Goal: Transaction & Acquisition: Obtain resource

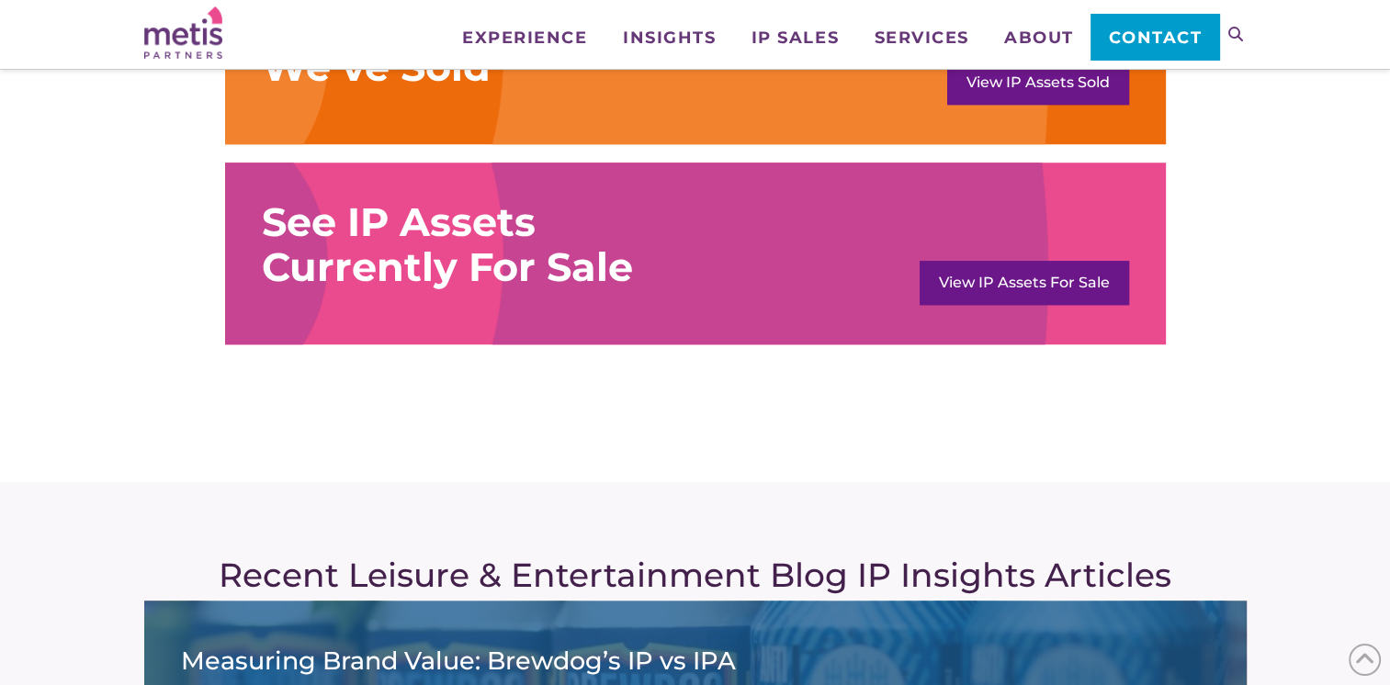
scroll to position [1378, 0]
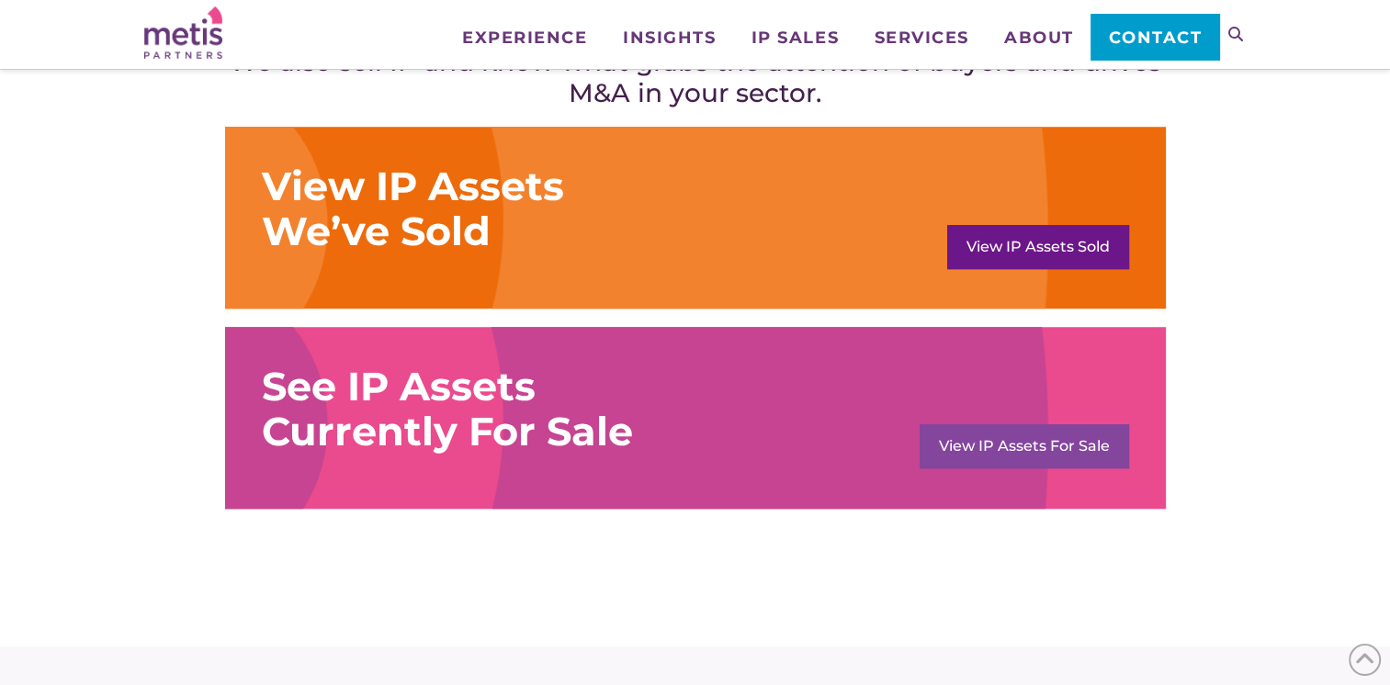
click at [1035, 447] on link "View IP Assets For Sale" at bounding box center [1024, 446] width 209 height 44
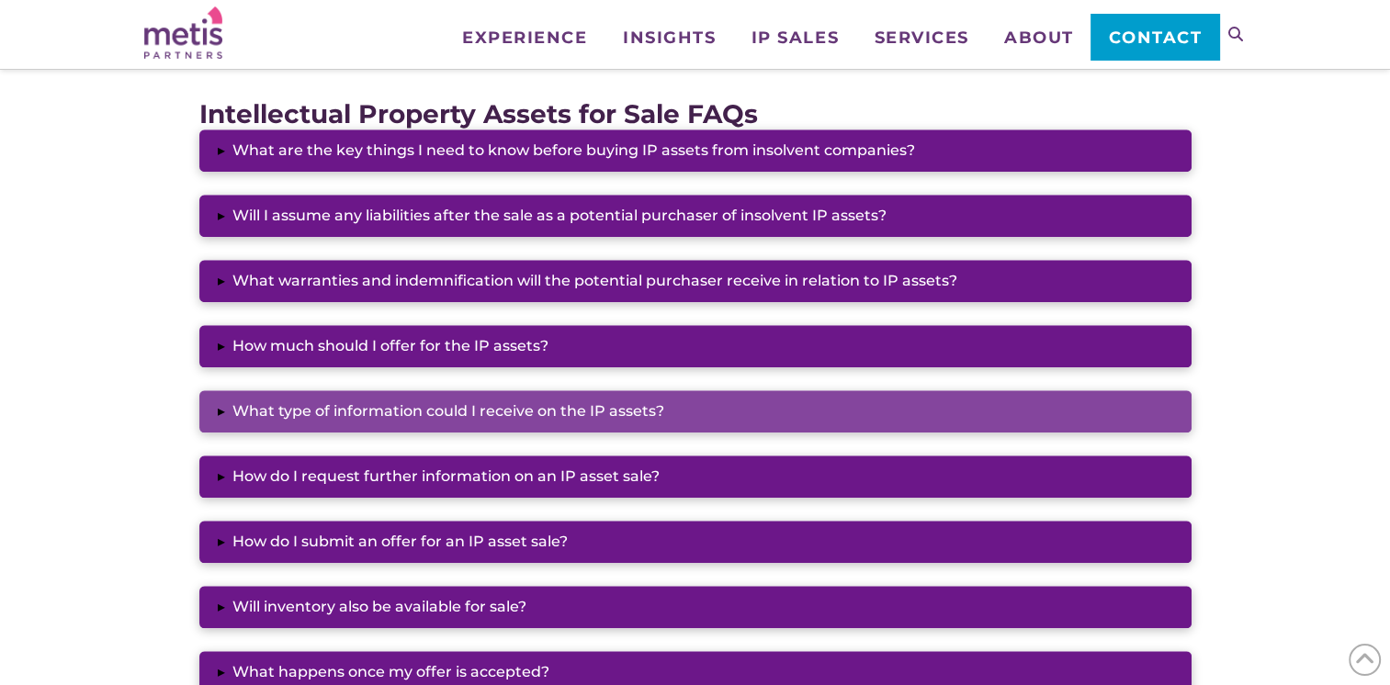
scroll to position [1562, 0]
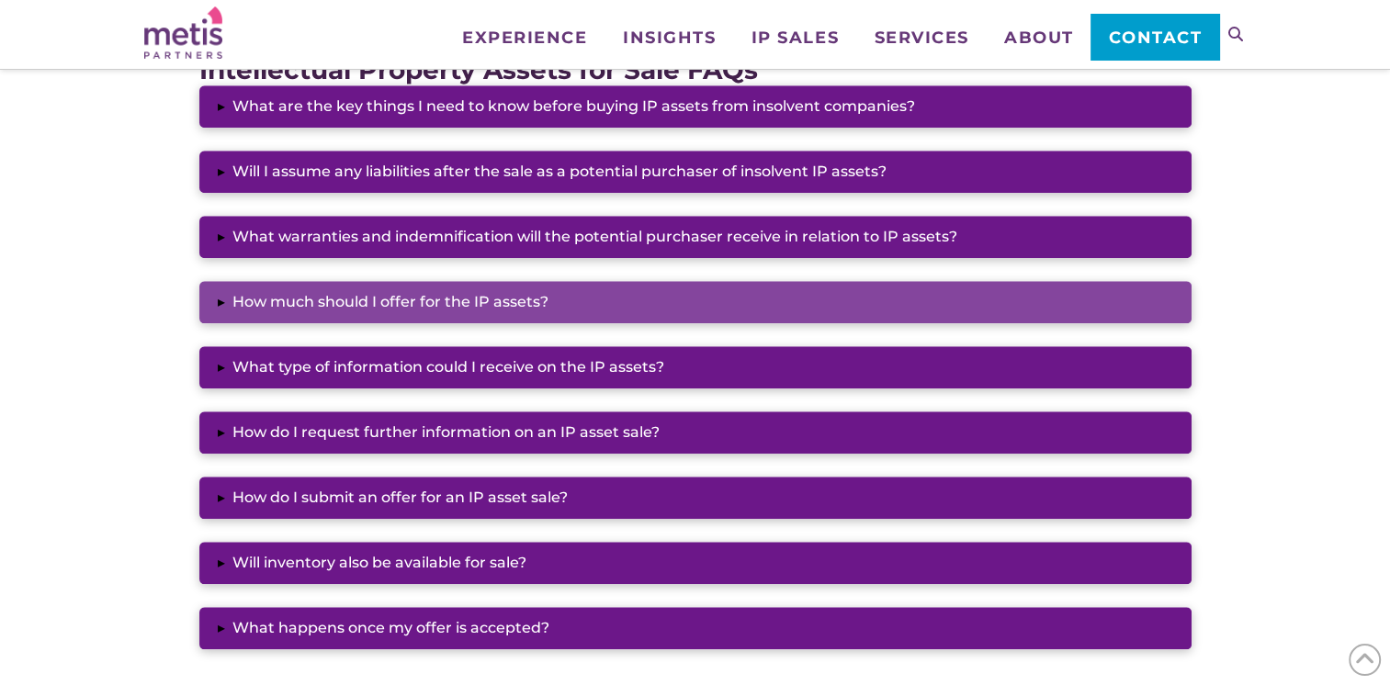
click at [695, 312] on button "▸ How much should I offer for the IP assets?" at bounding box center [695, 302] width 992 height 42
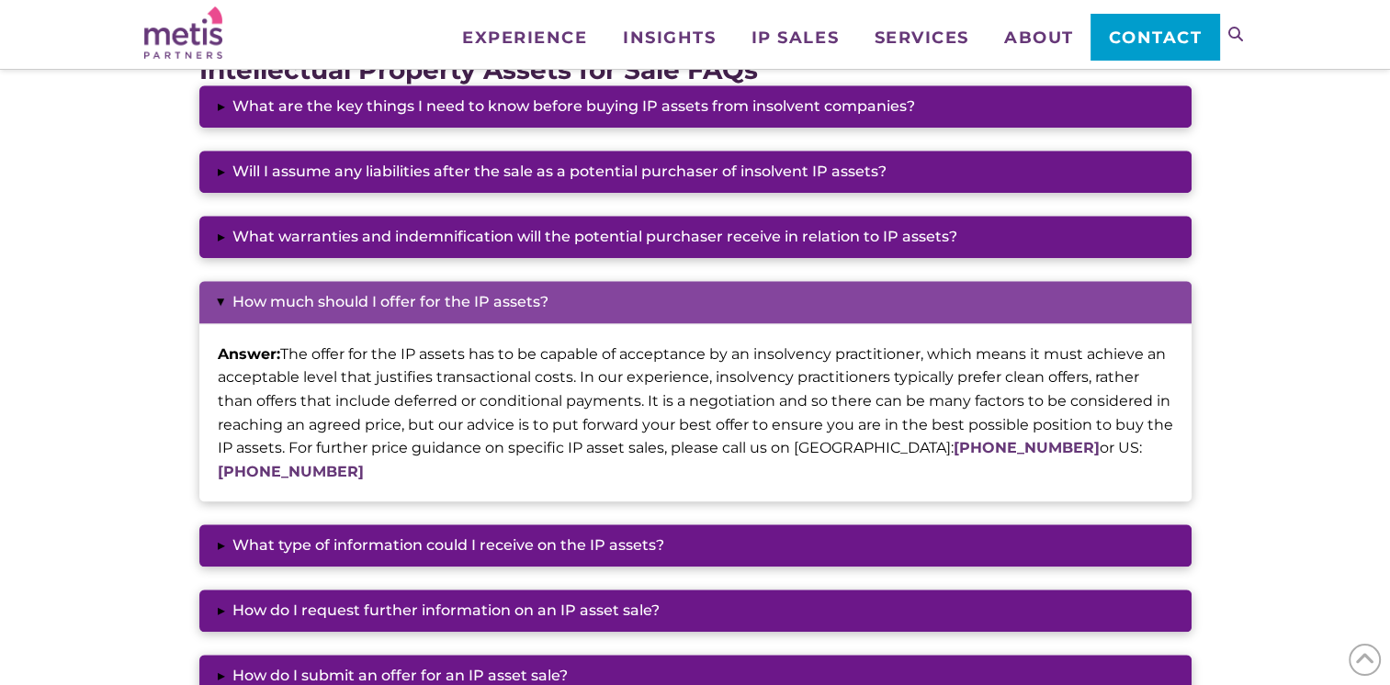
click at [695, 313] on button "▸ How much should I offer for the IP assets?" at bounding box center [695, 302] width 992 height 42
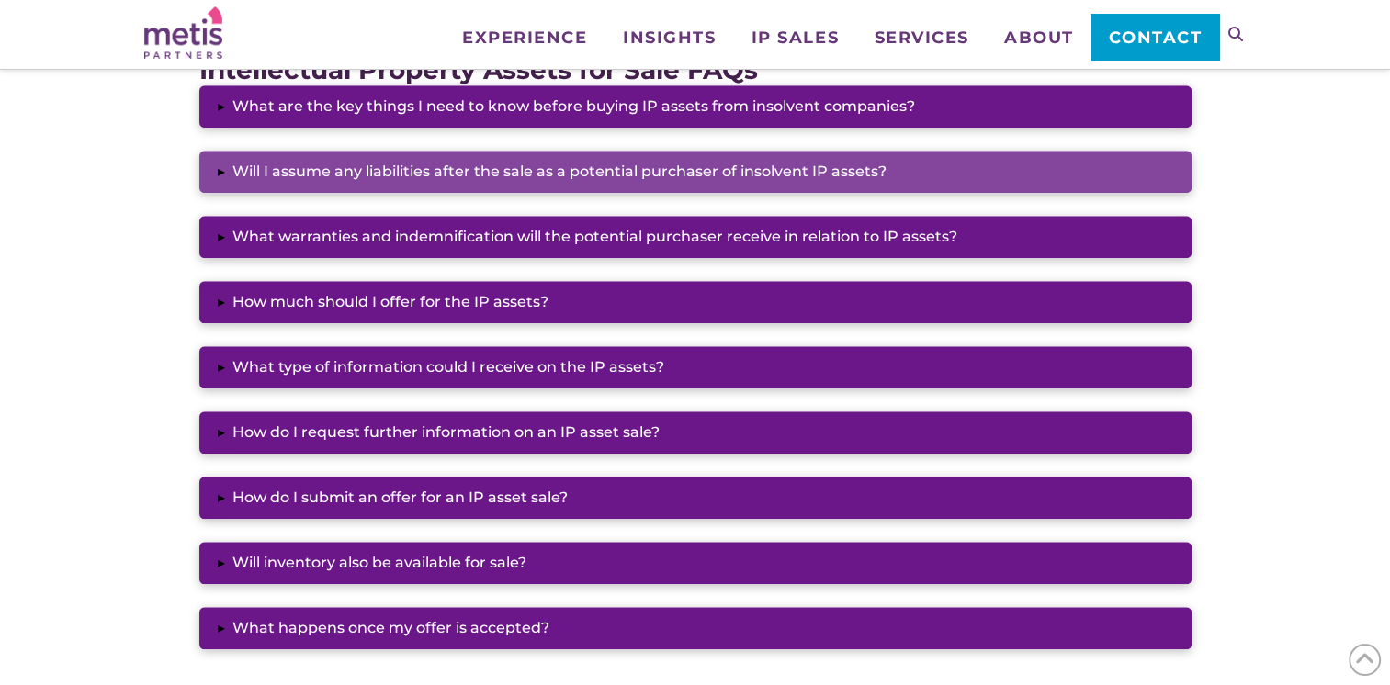
click at [741, 182] on button "▸ Will I assume any liabilities after the sale as a potential purchaser of inso…" at bounding box center [695, 172] width 992 height 42
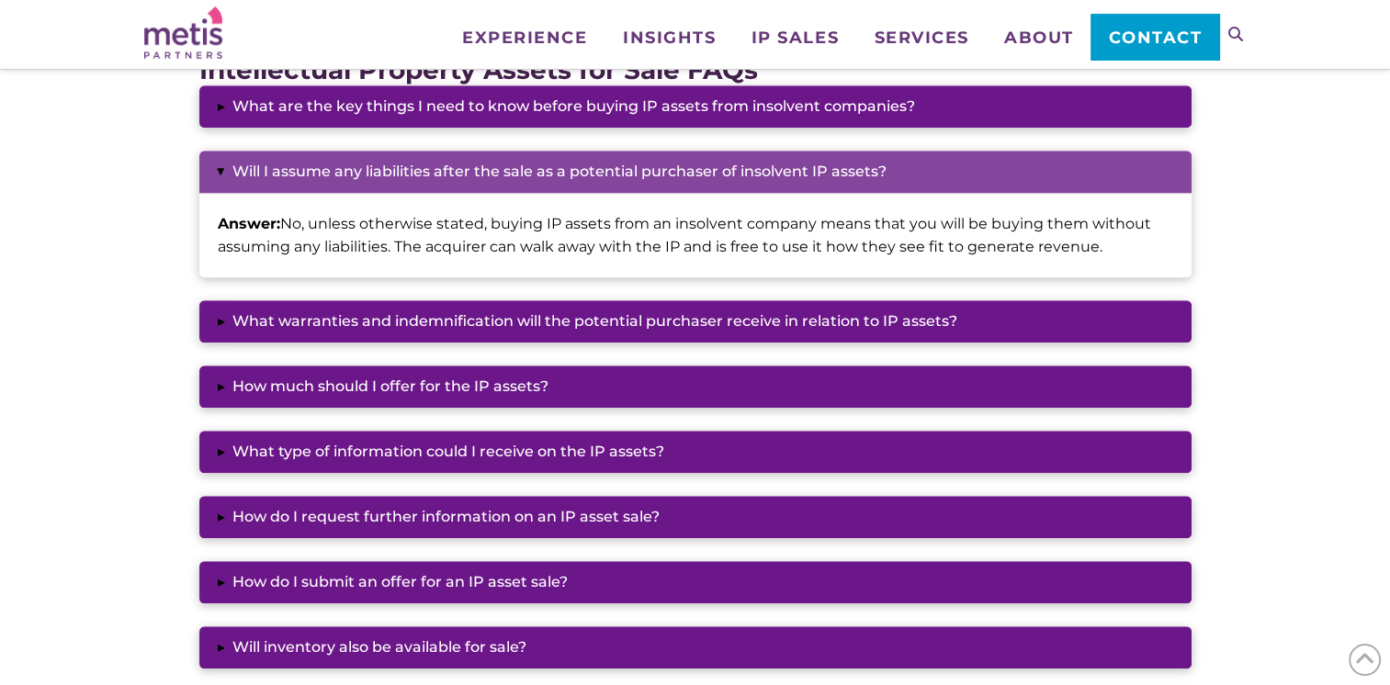
click at [741, 181] on button "▸ Will I assume any liabilities after the sale as a potential purchaser of inso…" at bounding box center [695, 172] width 992 height 42
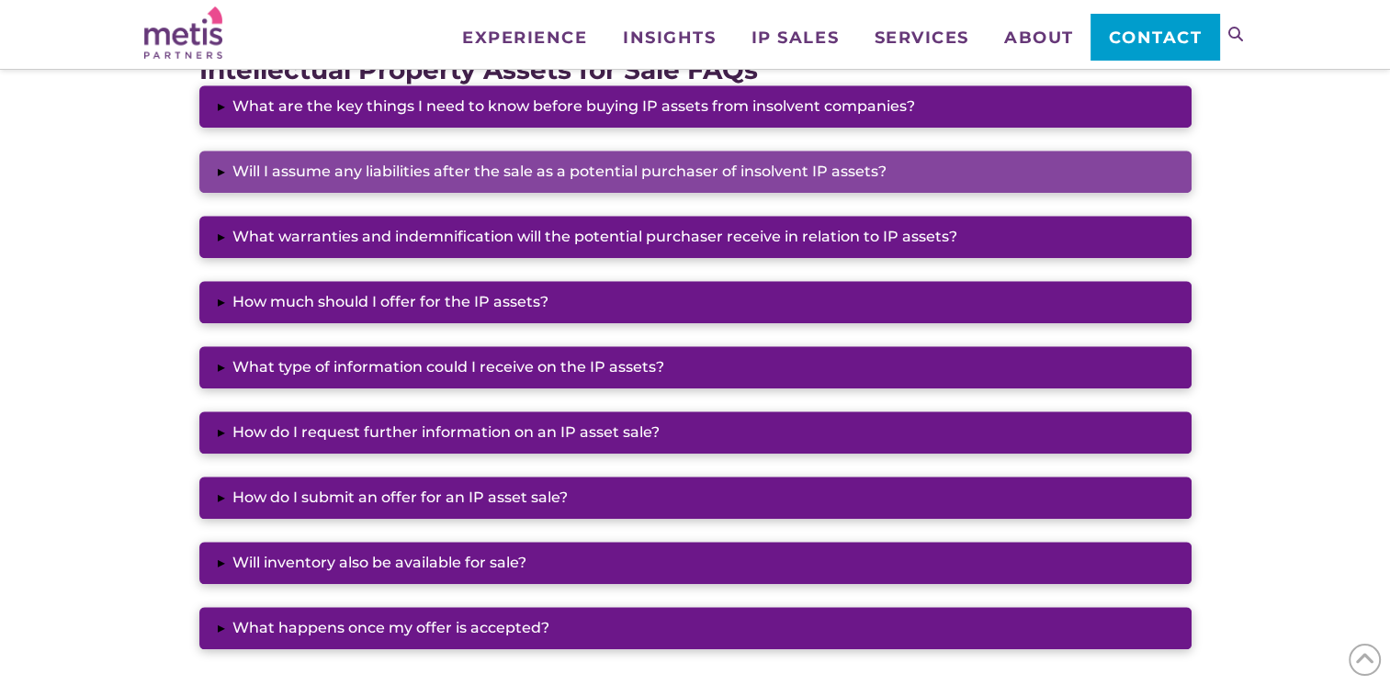
scroll to position [1470, 0]
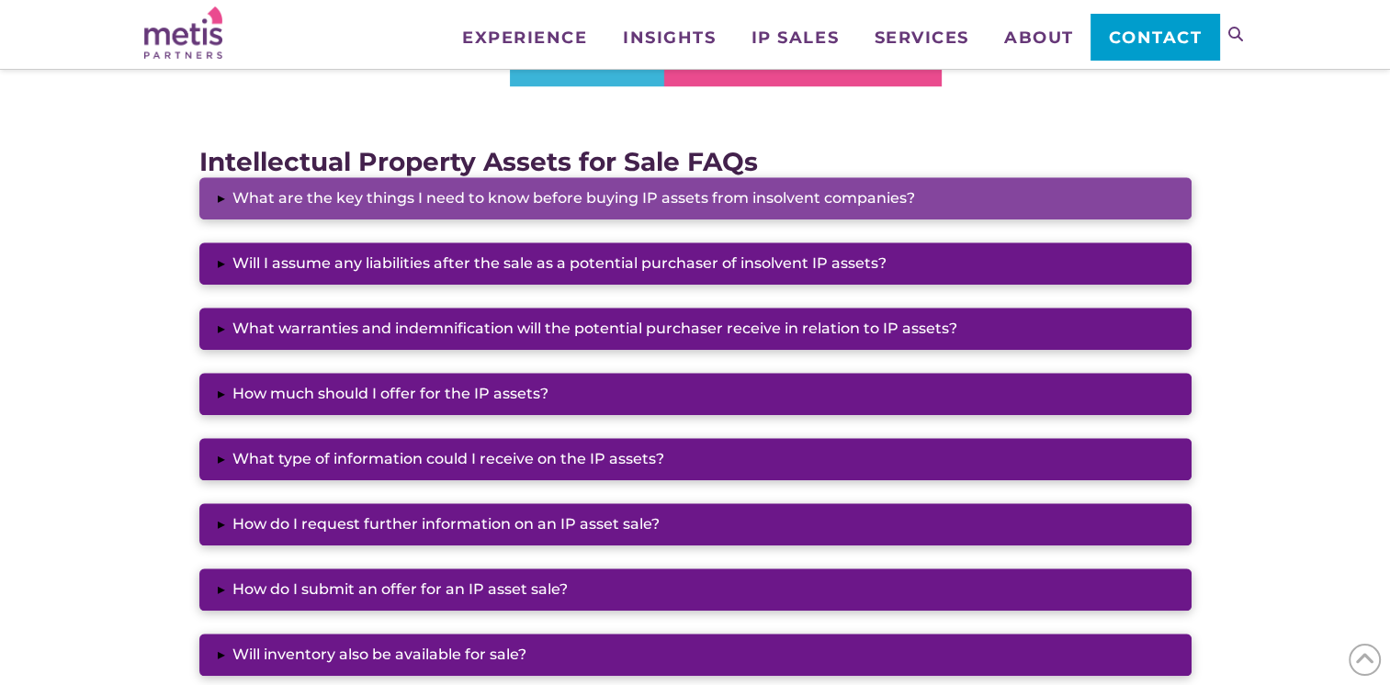
click at [739, 190] on button "▸ What are the key things I need to know before buying IP assets from insolvent…" at bounding box center [695, 198] width 992 height 42
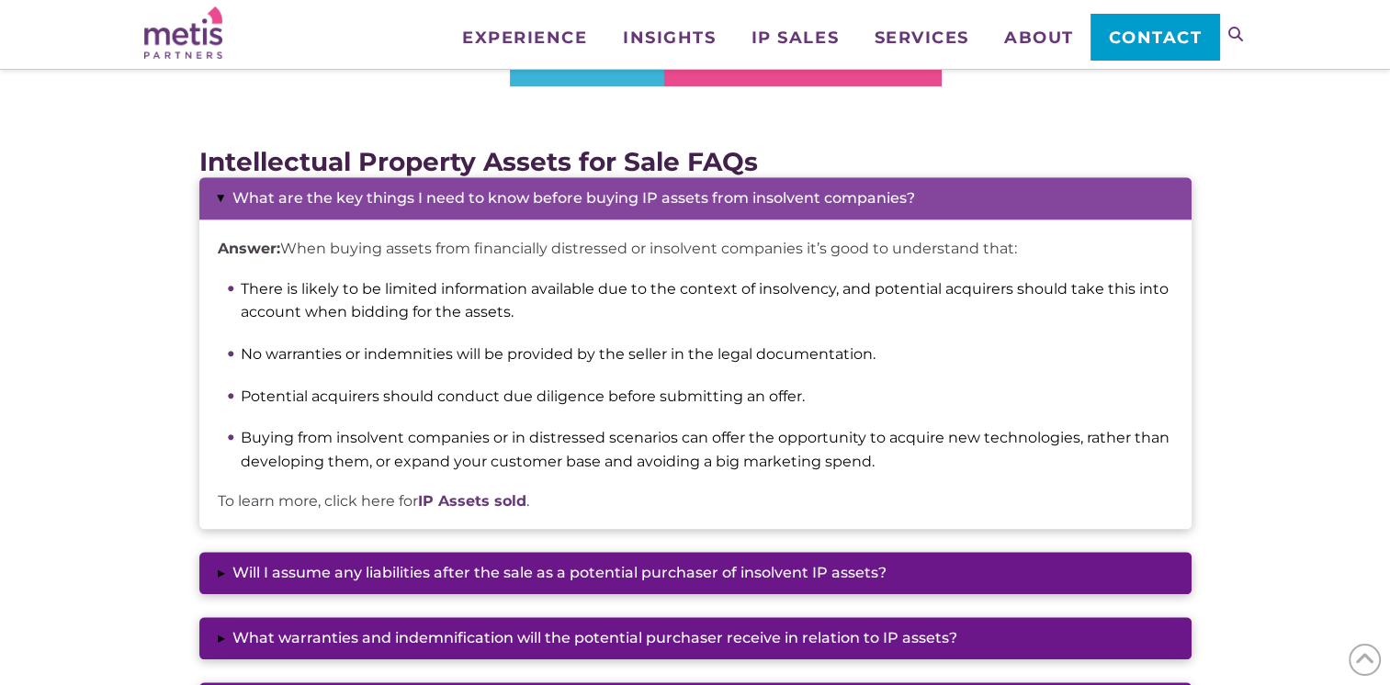
click at [739, 190] on button "▸ What are the key things I need to know before buying IP assets from insolvent…" at bounding box center [695, 198] width 992 height 42
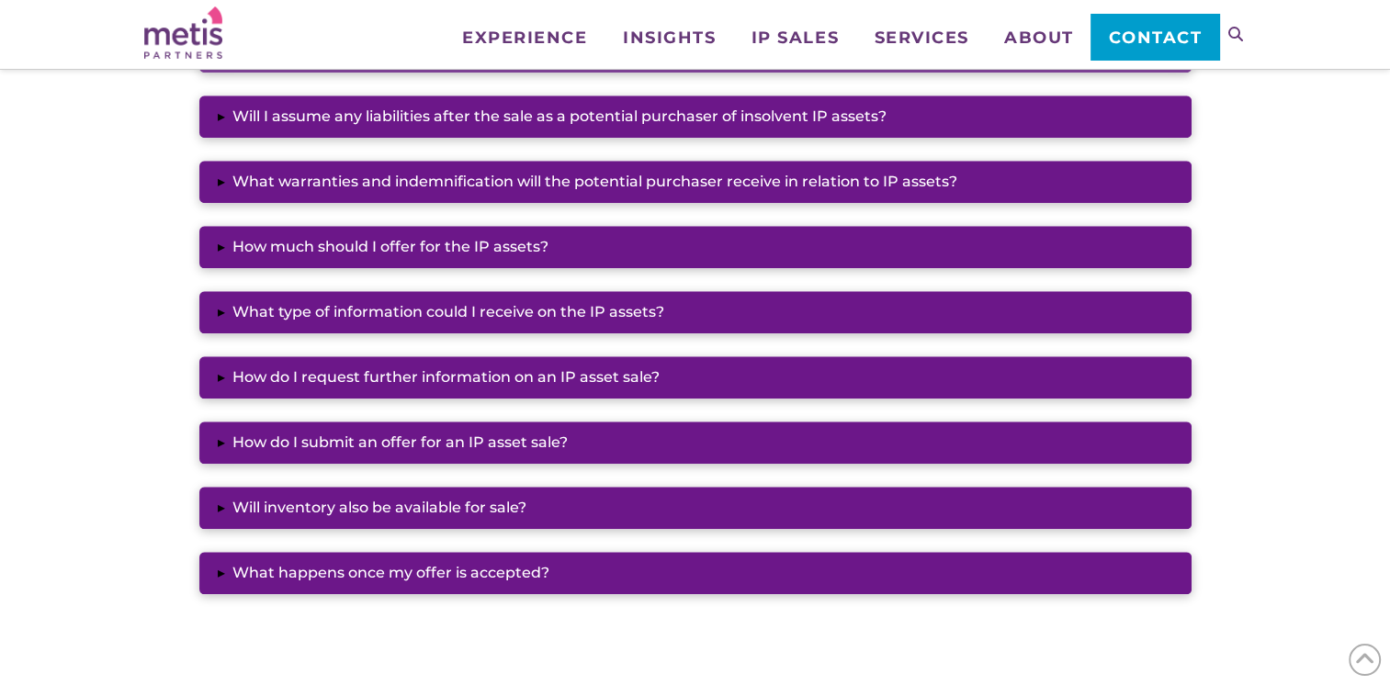
scroll to position [1654, 0]
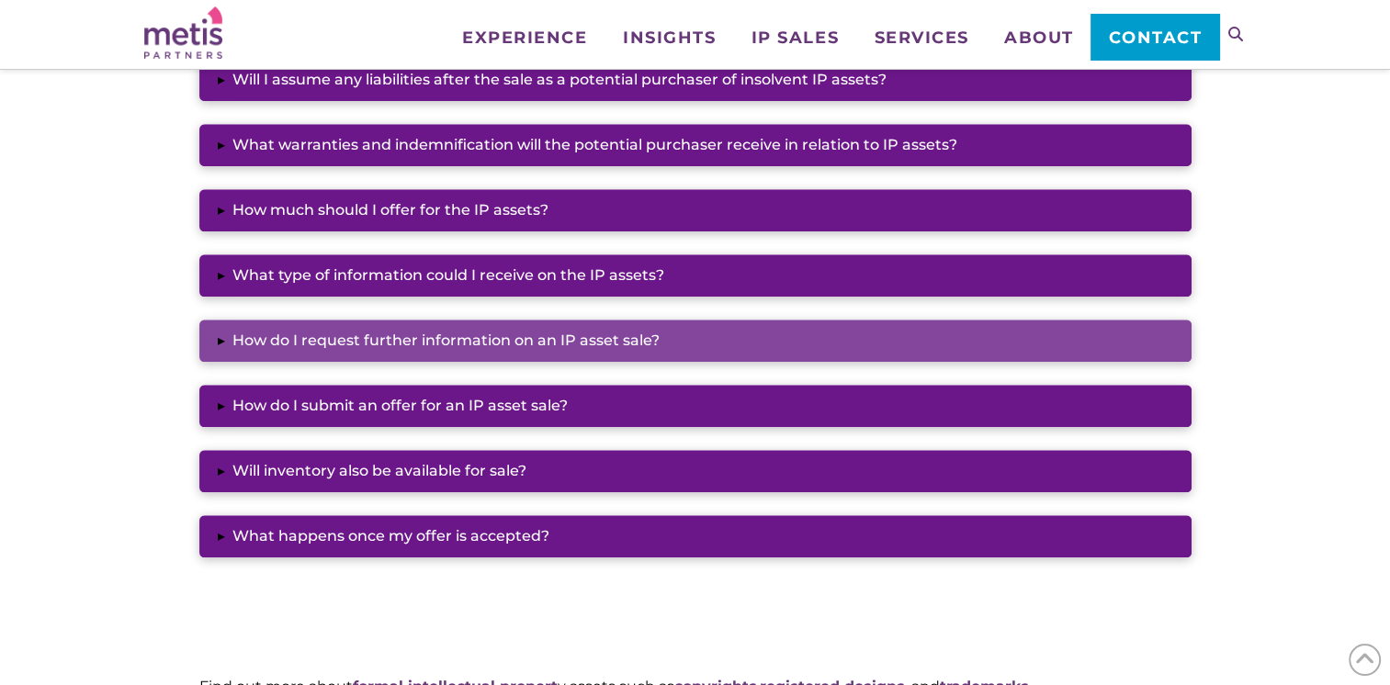
click at [691, 334] on button "▸ How do I request further information on an IP asset sale?" at bounding box center [695, 341] width 992 height 42
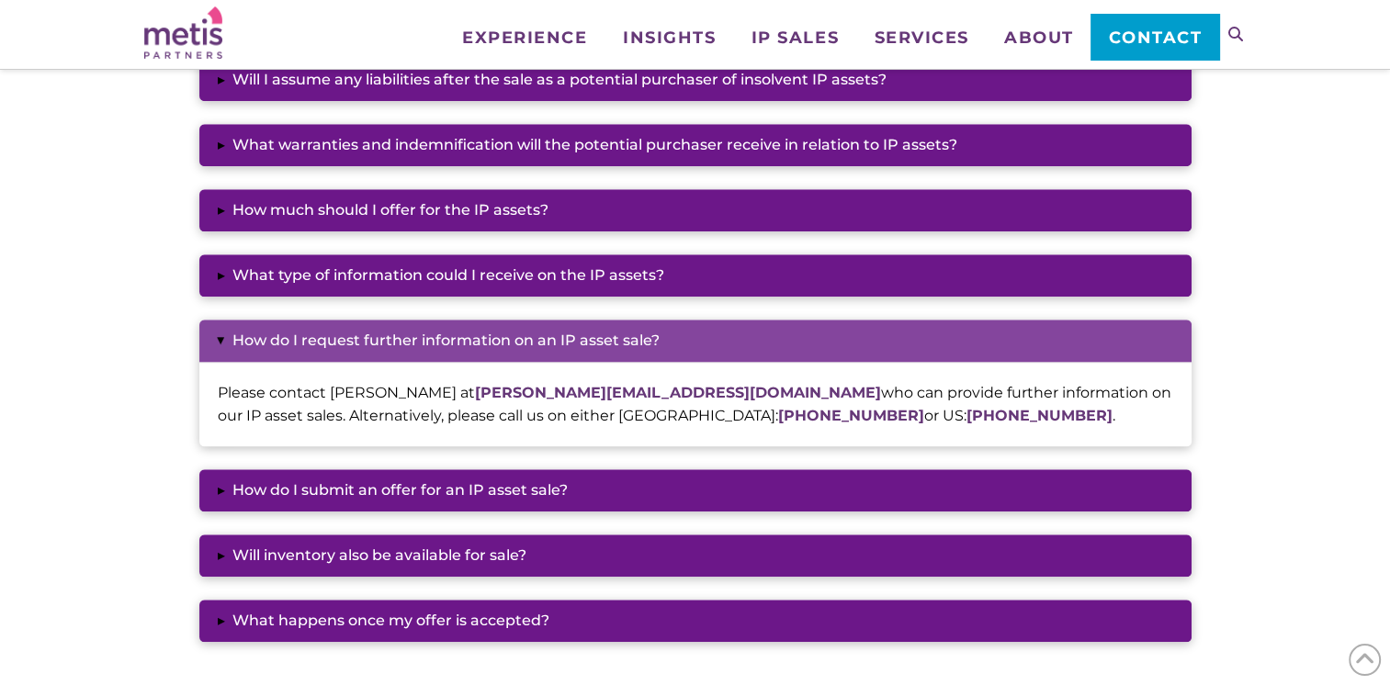
click at [691, 334] on button "▸ How do I request further information on an IP asset sale?" at bounding box center [695, 341] width 992 height 42
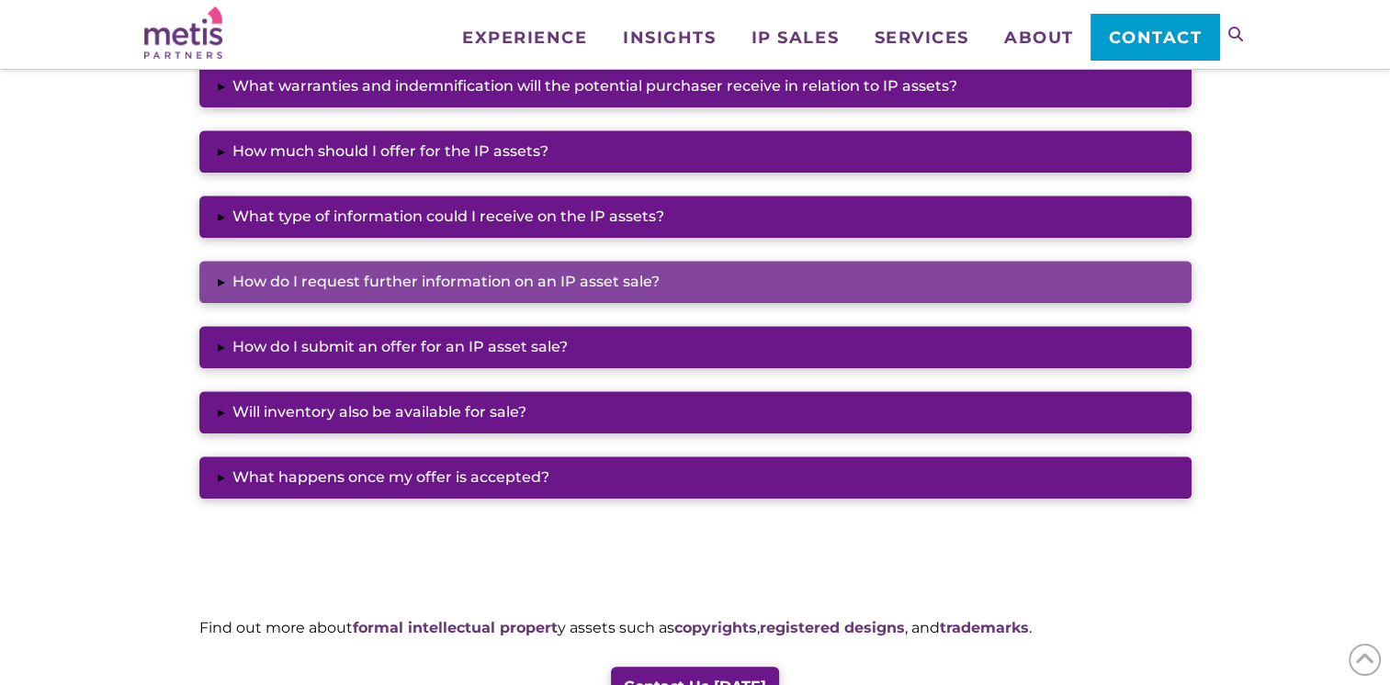
scroll to position [1746, 0]
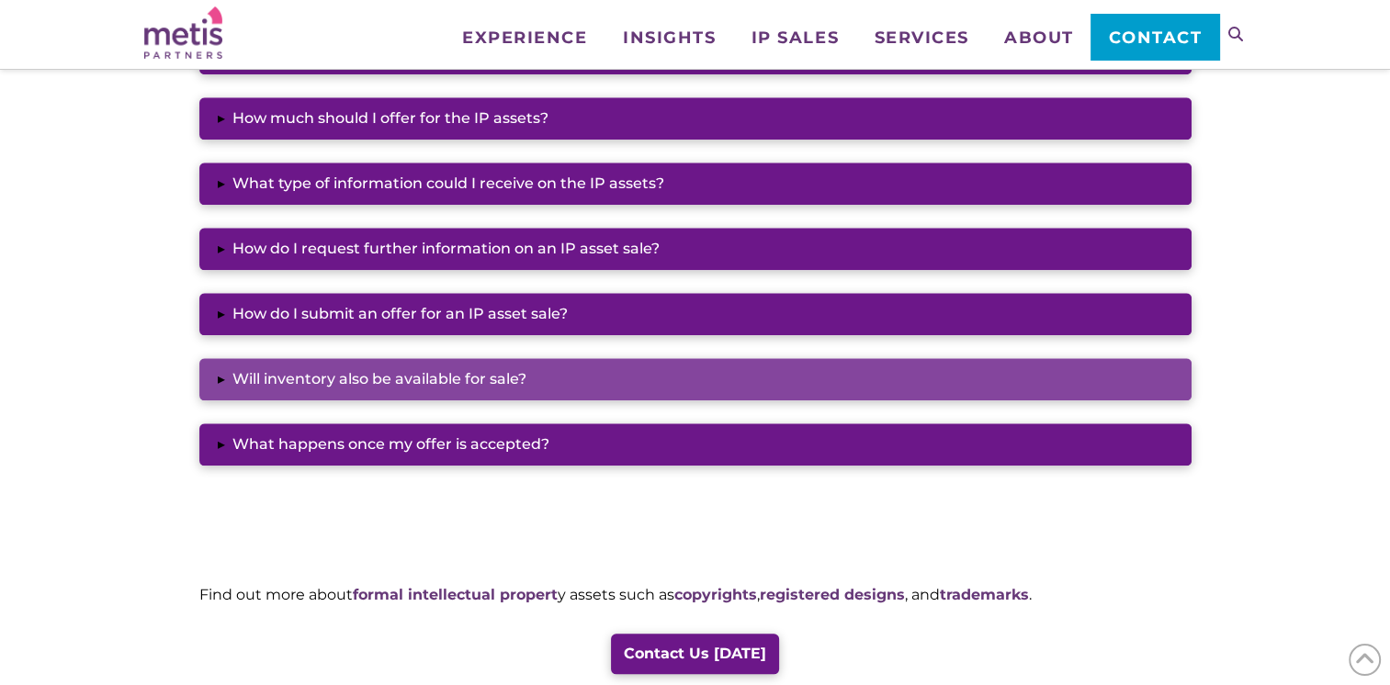
click at [695, 370] on button "▸ Will inventory also be available for sale?" at bounding box center [695, 379] width 992 height 42
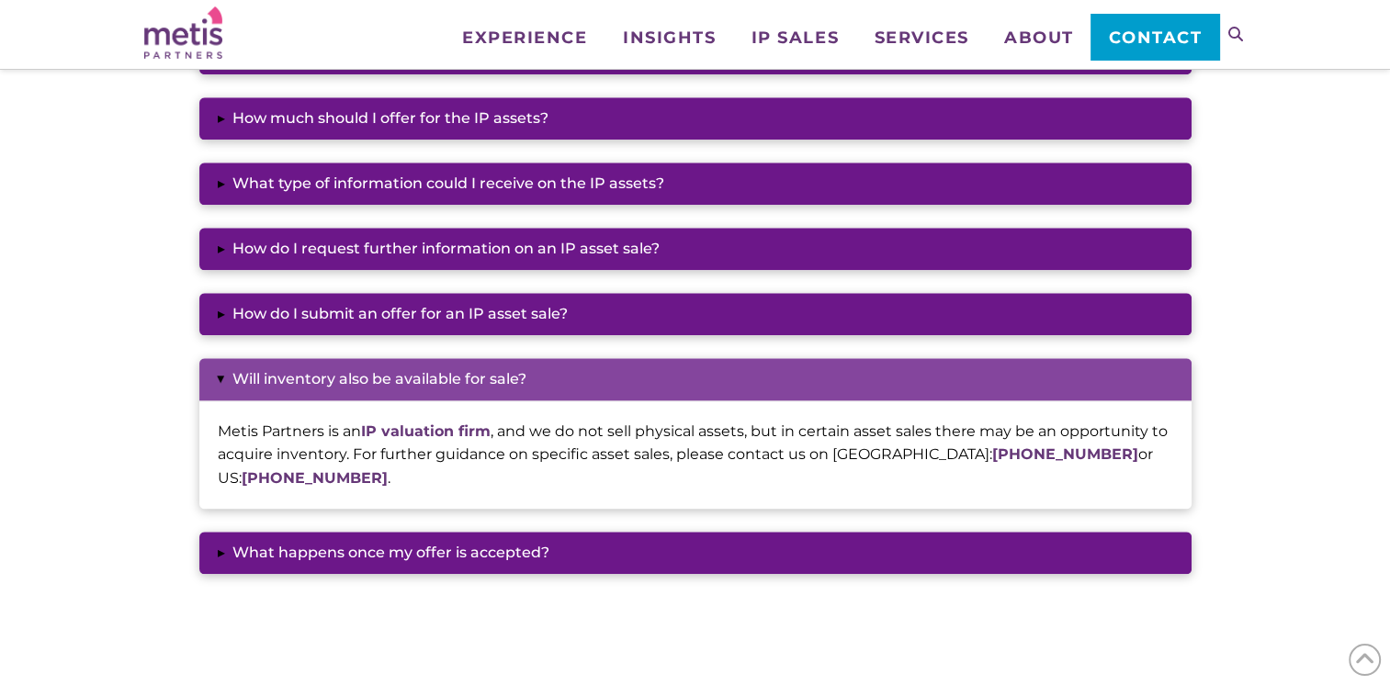
click at [695, 370] on button "▸ Will inventory also be available for sale?" at bounding box center [695, 379] width 992 height 42
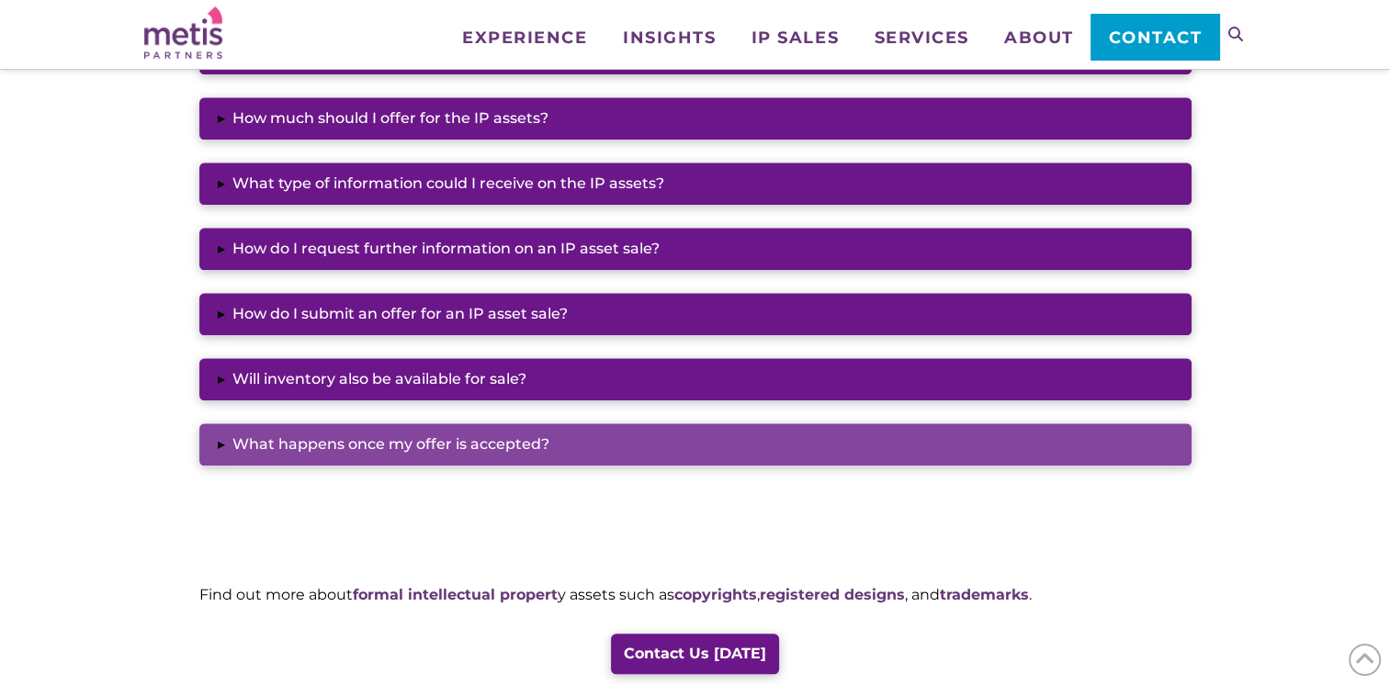
click at [676, 449] on button "▸ What happens once my offer is accepted?" at bounding box center [695, 445] width 992 height 42
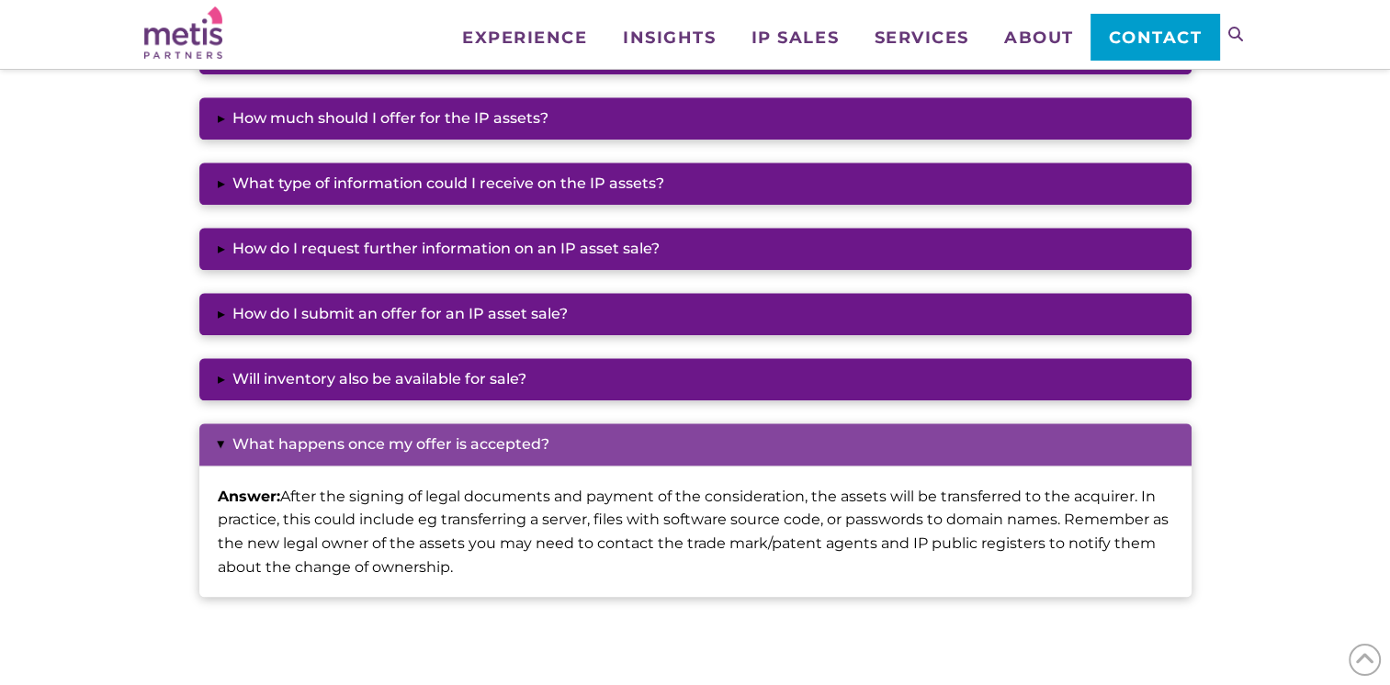
click at [674, 447] on button "▸ What happens once my offer is accepted?" at bounding box center [695, 445] width 992 height 42
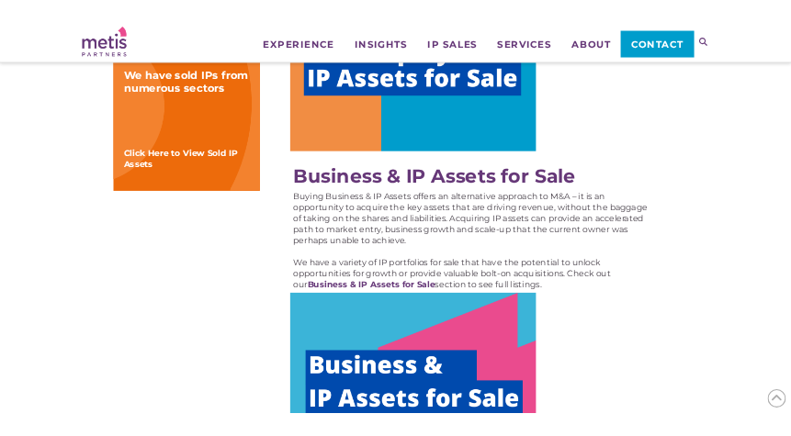
scroll to position [827, 0]
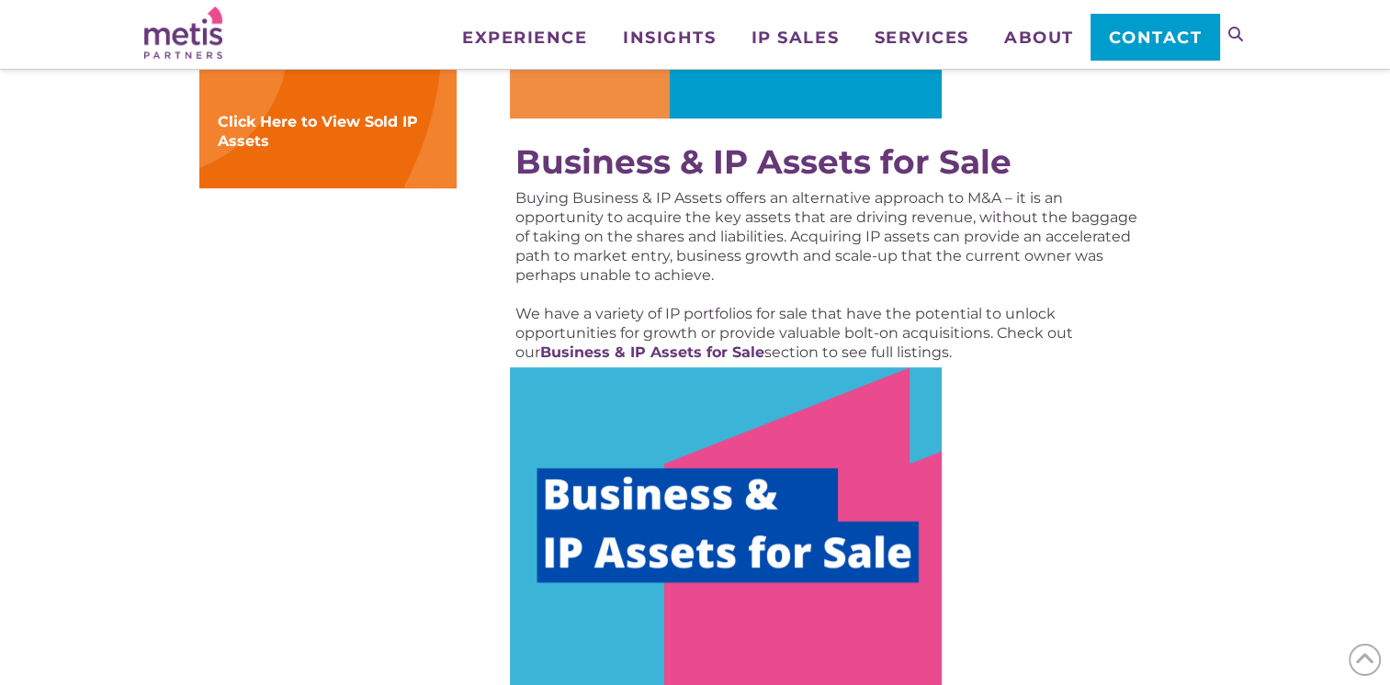
click at [681, 540] on img at bounding box center [726, 549] width 432 height 362
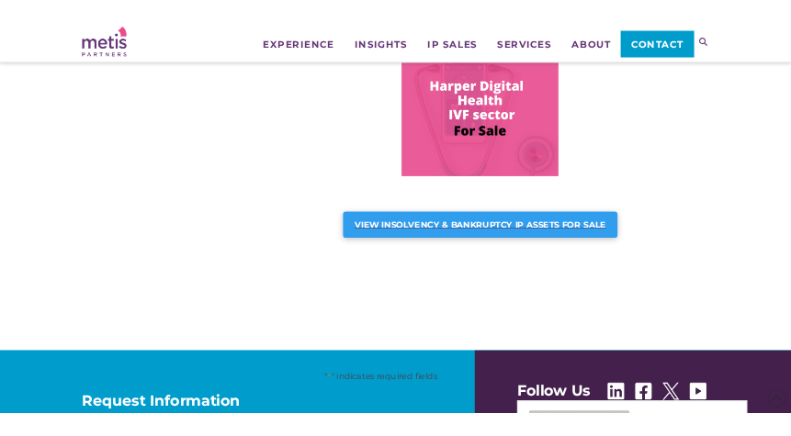
scroll to position [1286, 0]
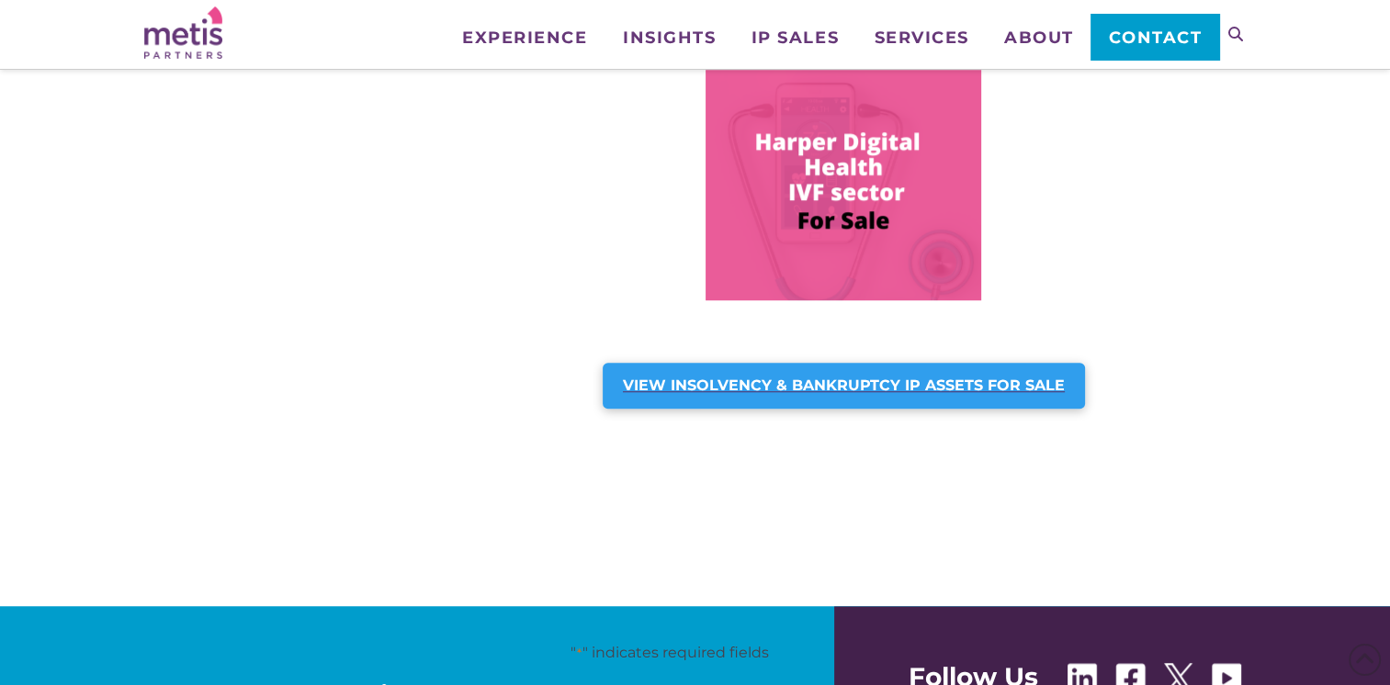
click at [845, 390] on strong "VIEW INSOLVENCY & BANKRUPTCY IP ASSETS FOR SALE" at bounding box center [844, 385] width 442 height 17
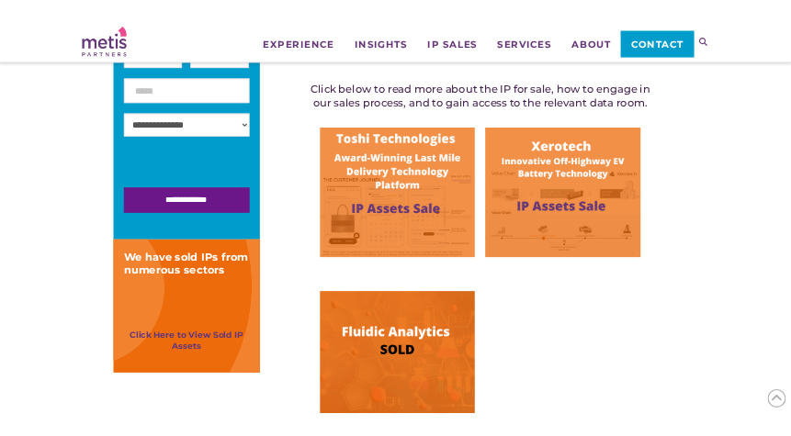
scroll to position [459, 0]
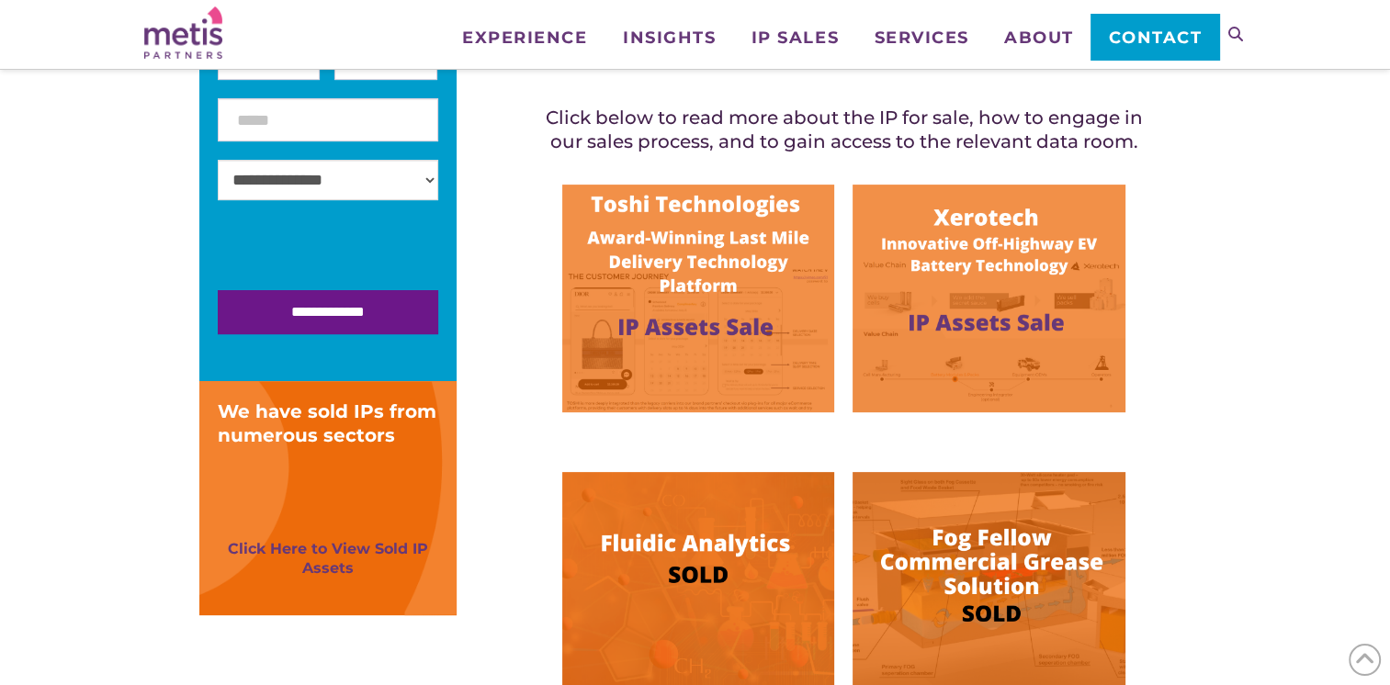
click at [959, 294] on img at bounding box center [989, 299] width 272 height 228
